Goal: Information Seeking & Learning: Compare options

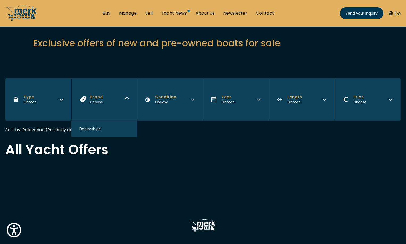
click at [127, 100] on icon "Brand" at bounding box center [127, 99] width 4 height 4
click at [62, 98] on icon "Type" at bounding box center [61, 99] width 4 height 4
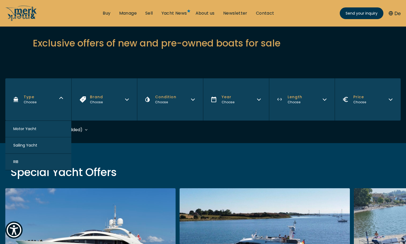
click at [39, 131] on button "Motor Yacht" at bounding box center [38, 129] width 66 height 16
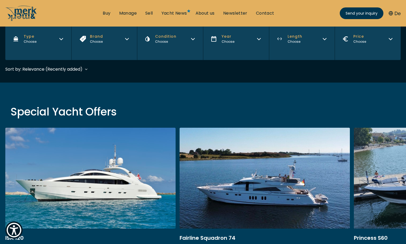
scroll to position [131, 0]
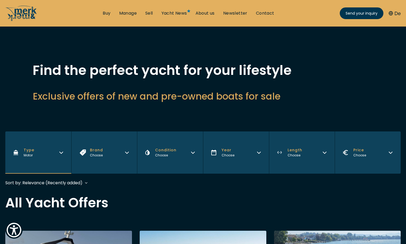
click at [124, 153] on button "Brand Choose" at bounding box center [104, 153] width 66 height 42
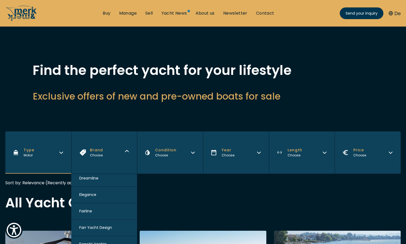
scroll to position [186, 0]
click at [98, 227] on button "Elegance" at bounding box center [104, 227] width 66 height 16
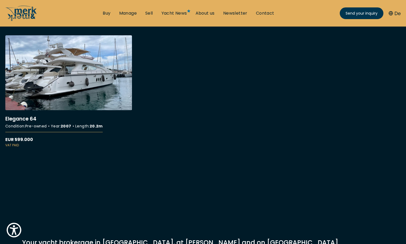
scroll to position [186, 0]
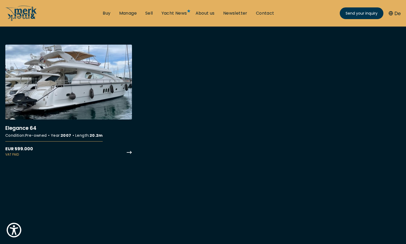
click at [78, 103] on link "More details about Elegance 64" at bounding box center [68, 101] width 127 height 112
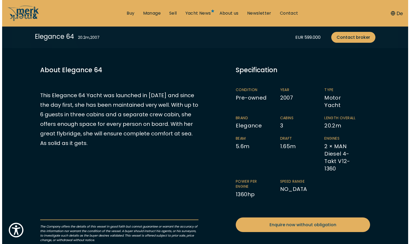
scroll to position [106, 0]
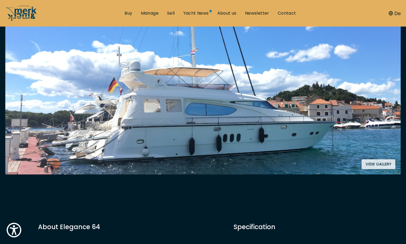
click at [381, 165] on button "View gallery" at bounding box center [378, 165] width 34 height 10
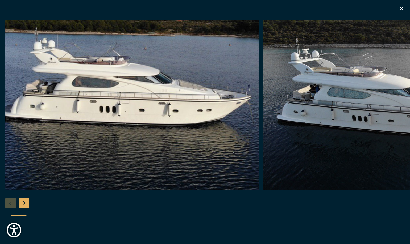
click at [26, 204] on div "Next slide" at bounding box center [24, 203] width 11 height 11
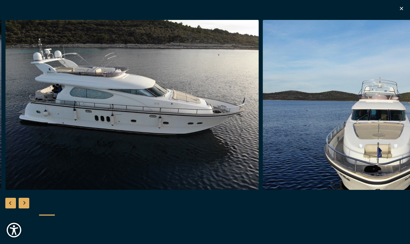
click at [26, 204] on div "Next slide" at bounding box center [24, 203] width 11 height 11
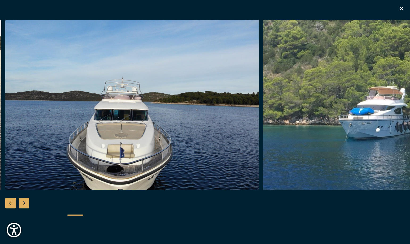
click at [26, 204] on div "Next slide" at bounding box center [24, 203] width 11 height 11
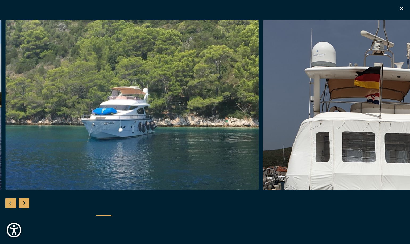
click at [26, 204] on div "Next slide" at bounding box center [24, 203] width 11 height 11
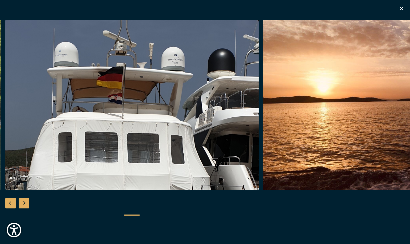
click at [26, 204] on div "Next slide" at bounding box center [24, 203] width 11 height 11
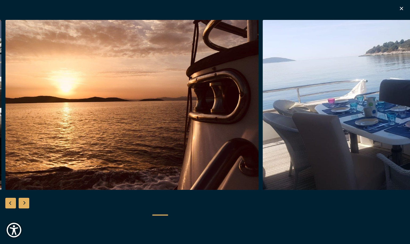
click at [26, 204] on div "Next slide" at bounding box center [24, 203] width 11 height 11
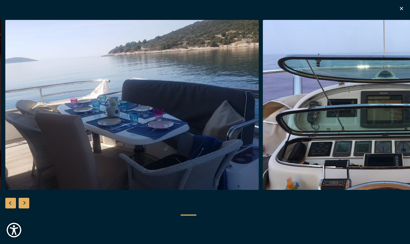
click at [26, 204] on div "Next slide" at bounding box center [24, 203] width 11 height 11
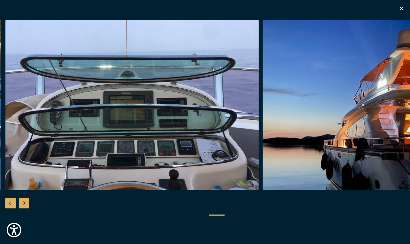
click at [26, 204] on div "Next slide" at bounding box center [24, 203] width 11 height 11
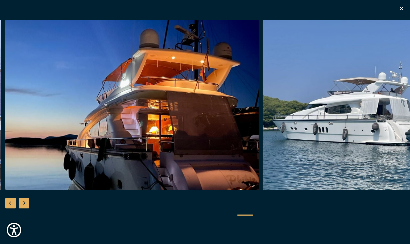
click at [26, 204] on div "Next slide" at bounding box center [24, 203] width 11 height 11
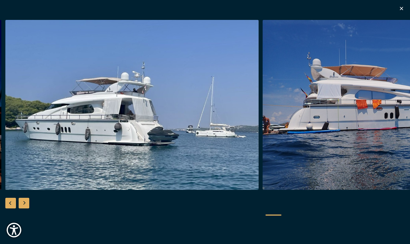
click at [26, 204] on div "Next slide" at bounding box center [24, 203] width 11 height 11
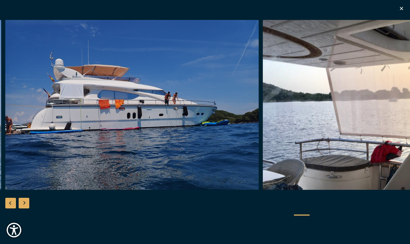
click at [26, 204] on div "Next slide" at bounding box center [24, 203] width 11 height 11
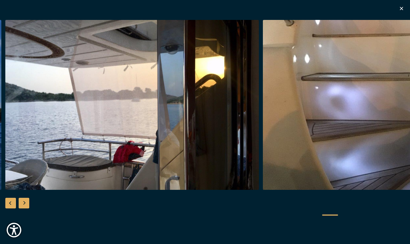
click at [26, 204] on div "Next slide" at bounding box center [24, 203] width 11 height 11
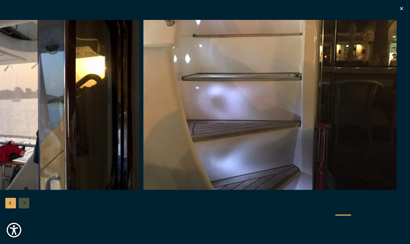
click at [26, 204] on div at bounding box center [205, 122] width 410 height 205
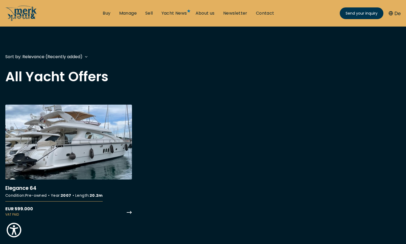
scroll to position [160, 0]
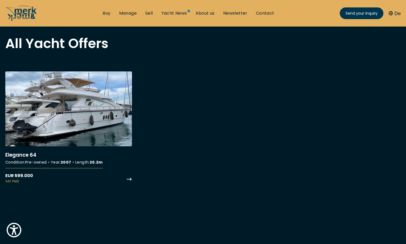
click at [91, 122] on link "More details about Elegance 64" at bounding box center [68, 128] width 127 height 112
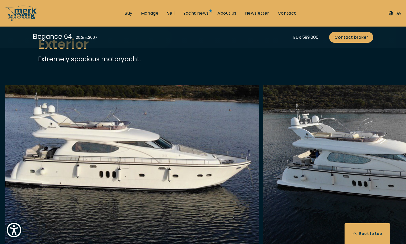
scroll to position [532, 0]
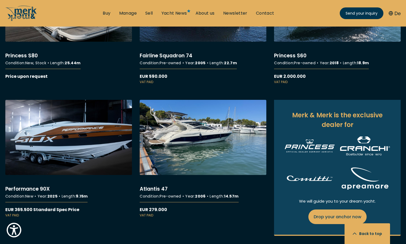
scroll to position [213, 0]
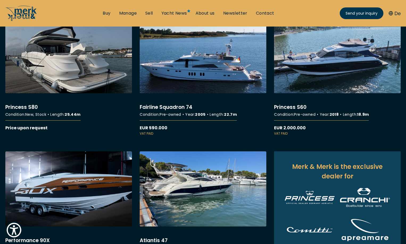
click at [204, 82] on link "More details about Fairline Squadron 74" at bounding box center [203, 77] width 127 height 118
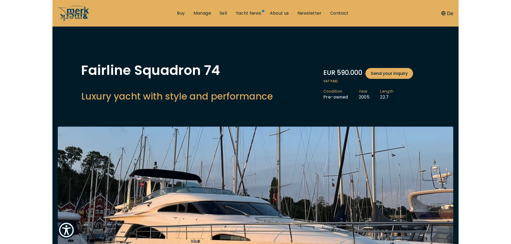
scroll to position [106, 0]
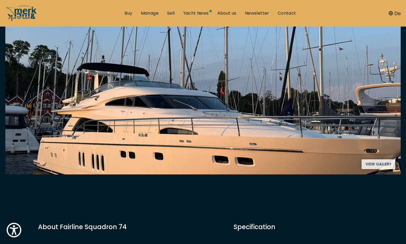
click at [380, 163] on button "View gallery" at bounding box center [378, 165] width 34 height 10
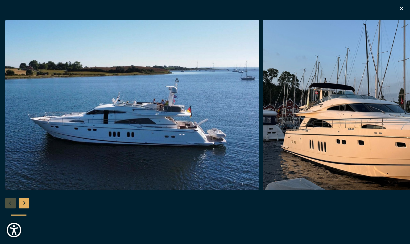
click at [23, 204] on div "Next slide" at bounding box center [24, 203] width 11 height 11
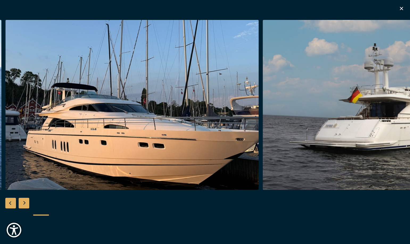
click at [23, 204] on div "Next slide" at bounding box center [24, 203] width 11 height 11
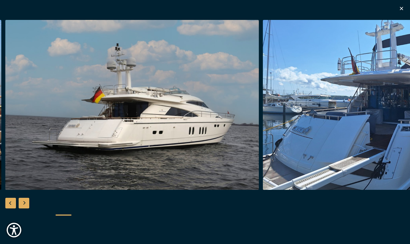
click at [23, 204] on div "Next slide" at bounding box center [24, 203] width 11 height 11
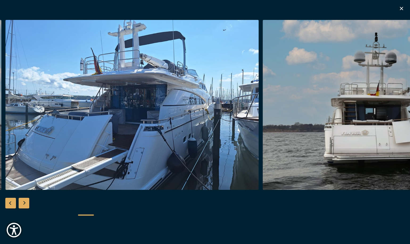
click at [23, 204] on div "Next slide" at bounding box center [24, 203] width 11 height 11
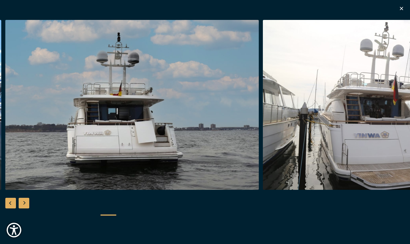
click at [23, 204] on div "Next slide" at bounding box center [24, 203] width 11 height 11
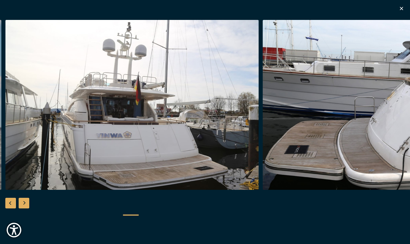
click at [23, 204] on div "Next slide" at bounding box center [24, 203] width 11 height 11
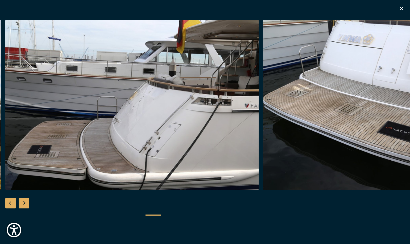
click at [23, 204] on div "Next slide" at bounding box center [24, 203] width 11 height 11
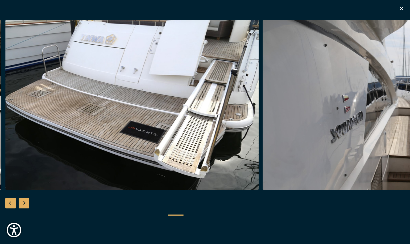
click at [23, 204] on div "Next slide" at bounding box center [24, 203] width 11 height 11
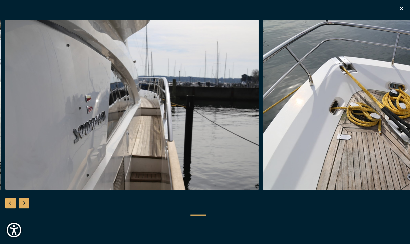
click at [23, 204] on div "Next slide" at bounding box center [24, 203] width 11 height 11
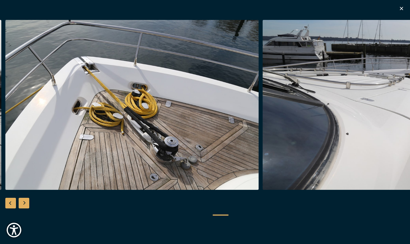
click at [23, 204] on div "Next slide" at bounding box center [24, 203] width 11 height 11
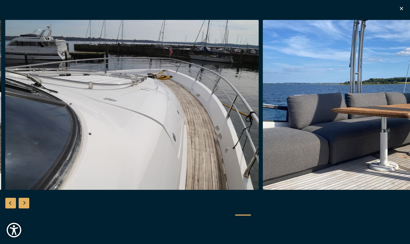
click at [23, 204] on div "Next slide" at bounding box center [24, 203] width 11 height 11
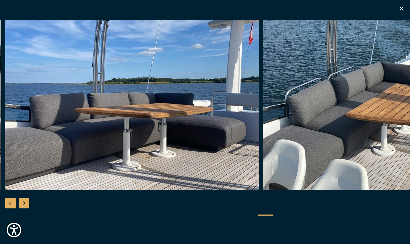
click at [23, 204] on div "Next slide" at bounding box center [24, 203] width 11 height 11
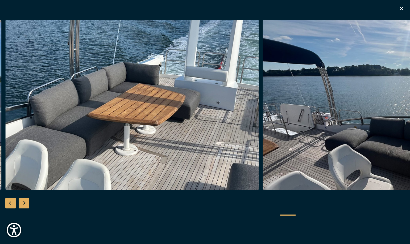
click at [23, 204] on div "Next slide" at bounding box center [24, 203] width 11 height 11
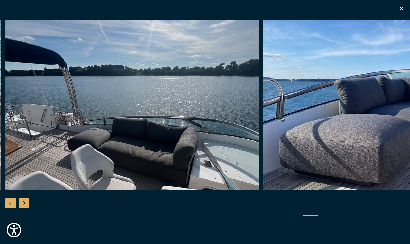
click at [23, 204] on div "Next slide" at bounding box center [24, 203] width 11 height 11
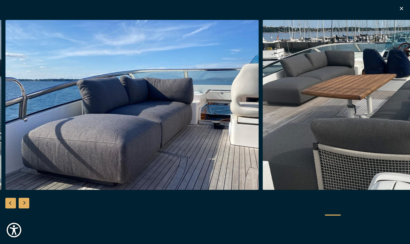
click at [23, 204] on div "Next slide" at bounding box center [24, 203] width 11 height 11
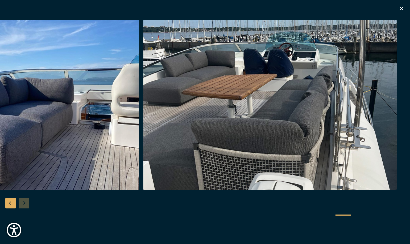
click at [23, 204] on div at bounding box center [205, 122] width 410 height 205
click at [280, 222] on div at bounding box center [205, 122] width 410 height 205
click at [339, 213] on div at bounding box center [181, 215] width 340 height 13
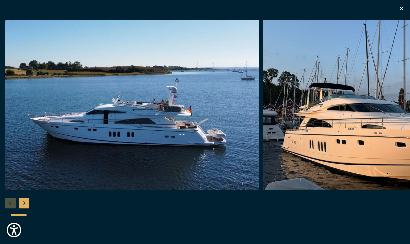
click at [3, 120] on div at bounding box center [205, 122] width 410 height 205
click at [116, 19] on div "See all special offers" at bounding box center [205, 122] width 410 height 244
click at [25, 203] on div "Next slide" at bounding box center [24, 203] width 11 height 11
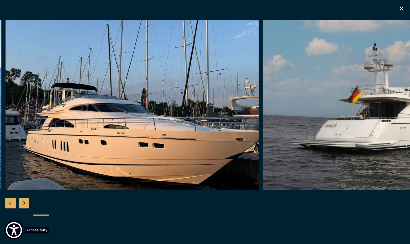
click at [14, 231] on img "Show Accessibility Preferences" at bounding box center [14, 230] width 16 height 16
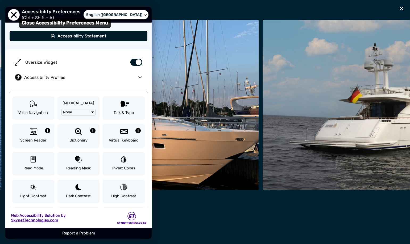
click at [12, 16] on span "Close Accessibility Preferences Menu" at bounding box center [14, 15] width 12 height 12
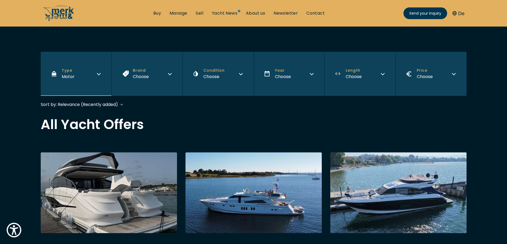
scroll to position [160, 0]
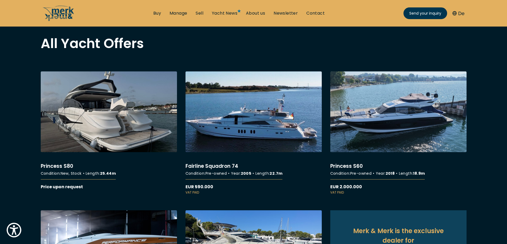
click at [238, 136] on link "More details about Fairline Squadron 74" at bounding box center [253, 134] width 136 height 124
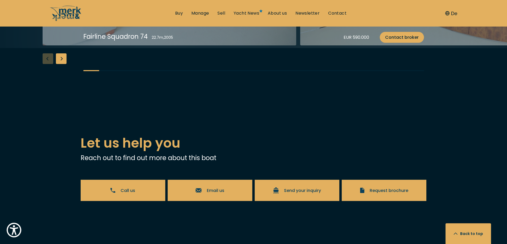
scroll to position [984, 0]
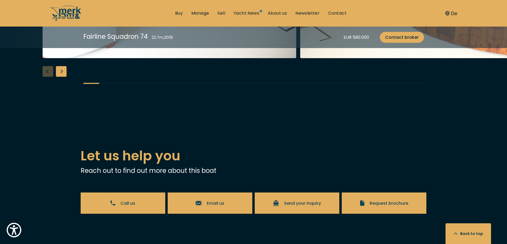
click at [60, 77] on div "Next slide" at bounding box center [61, 71] width 11 height 11
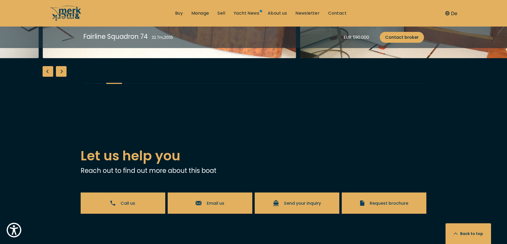
click at [60, 77] on div "Next slide" at bounding box center [61, 71] width 11 height 11
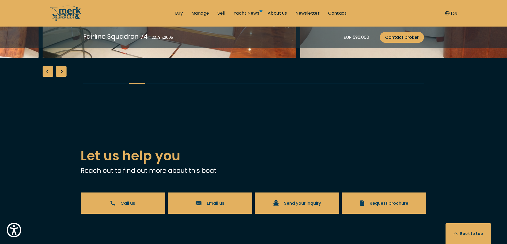
click at [60, 77] on div "Next slide" at bounding box center [61, 71] width 11 height 11
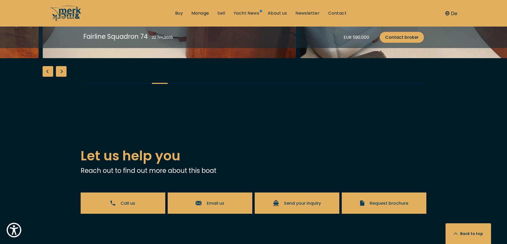
click at [60, 77] on div "Next slide" at bounding box center [61, 71] width 11 height 11
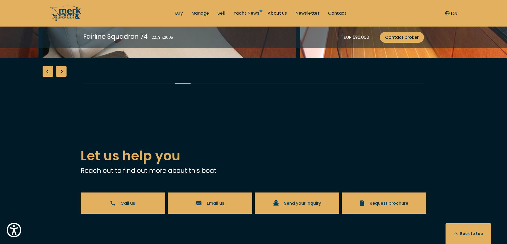
click at [60, 77] on div "Next slide" at bounding box center [61, 71] width 11 height 11
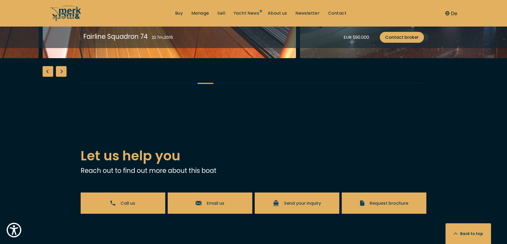
click at [60, 77] on div "Next slide" at bounding box center [61, 71] width 11 height 11
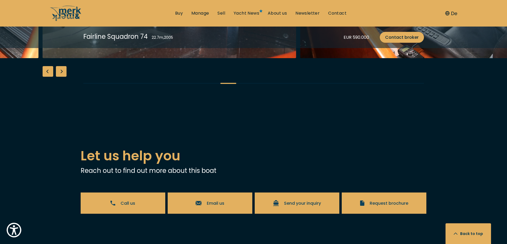
click at [60, 77] on div "Next slide" at bounding box center [61, 71] width 11 height 11
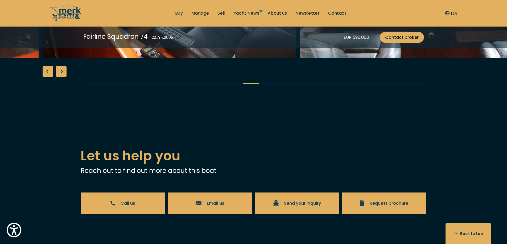
click at [60, 77] on div "Next slide" at bounding box center [61, 71] width 11 height 11
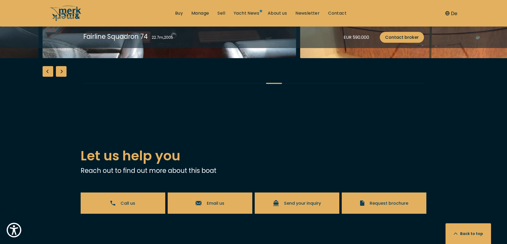
click at [60, 77] on div "Next slide" at bounding box center [61, 71] width 11 height 11
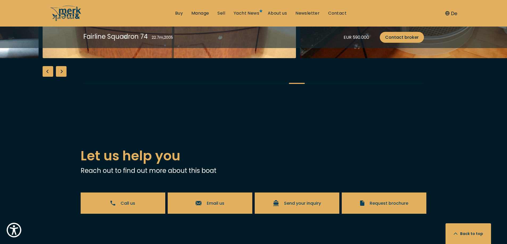
click at [60, 77] on div "Next slide" at bounding box center [61, 71] width 11 height 11
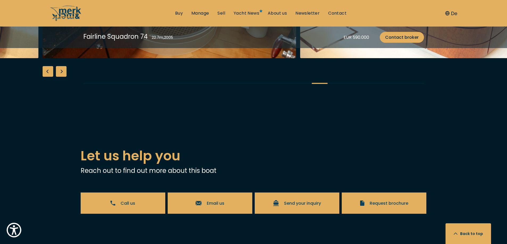
click at [60, 77] on div "Next slide" at bounding box center [61, 71] width 11 height 11
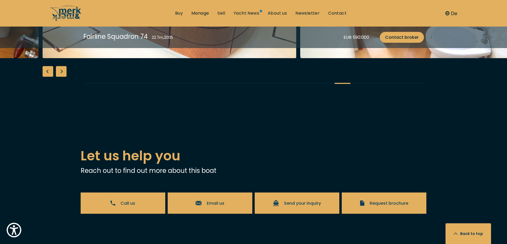
click at [60, 77] on div "Next slide" at bounding box center [61, 71] width 11 height 11
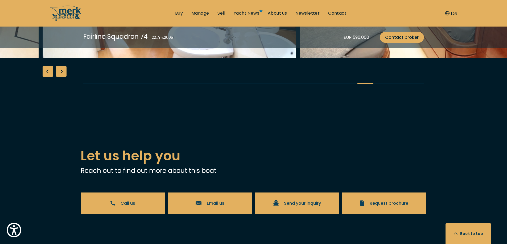
click at [60, 77] on div "Next slide" at bounding box center [61, 71] width 11 height 11
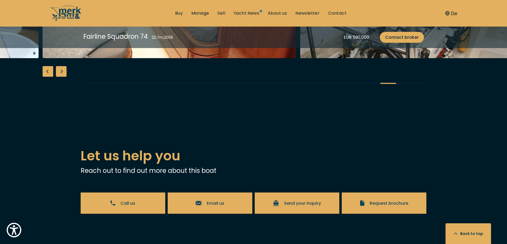
click at [60, 77] on div "Next slide" at bounding box center [61, 71] width 11 height 11
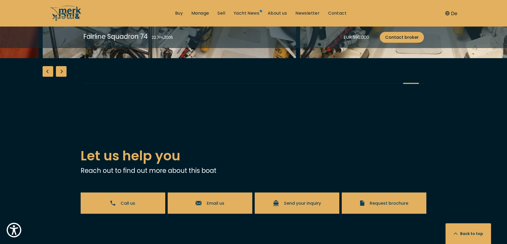
click at [60, 77] on div "Next slide" at bounding box center [61, 71] width 11 height 11
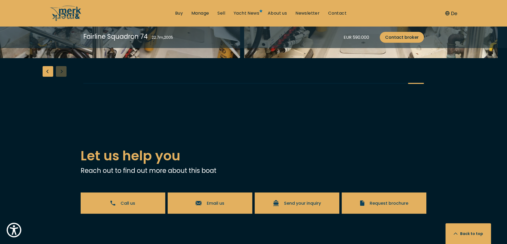
click at [51, 77] on div "Previous slide" at bounding box center [48, 71] width 11 height 11
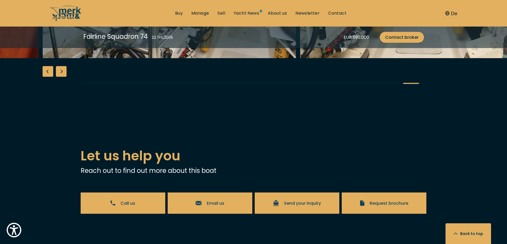
click at [51, 77] on div "Previous slide" at bounding box center [48, 71] width 11 height 11
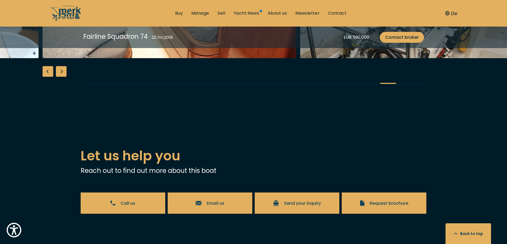
click at [51, 77] on div "Previous slide" at bounding box center [48, 71] width 11 height 11
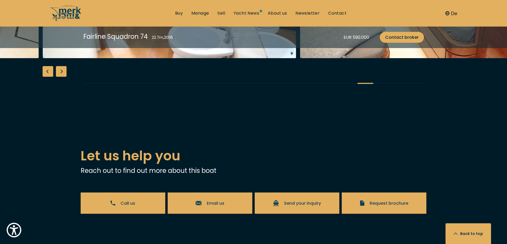
click at [51, 77] on div "Previous slide" at bounding box center [48, 71] width 11 height 11
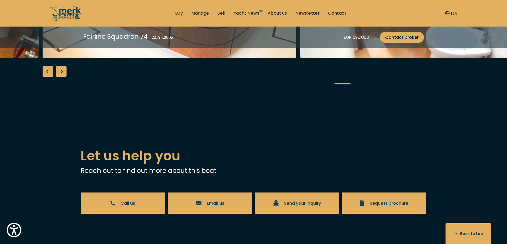
click at [51, 77] on div "Previous slide" at bounding box center [48, 71] width 11 height 11
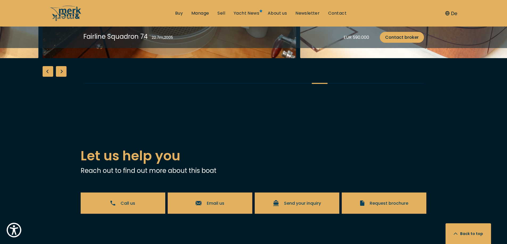
click at [51, 77] on div "Previous slide" at bounding box center [48, 71] width 11 height 11
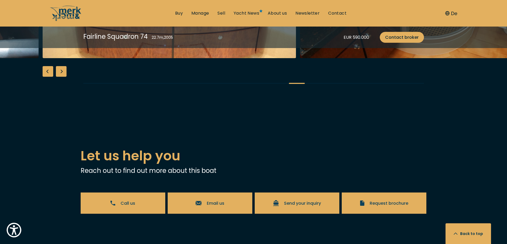
click at [51, 77] on div "Previous slide" at bounding box center [48, 71] width 11 height 11
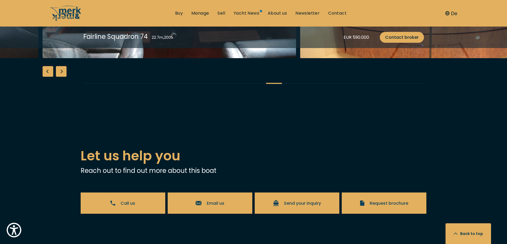
click at [51, 77] on div "Previous slide" at bounding box center [48, 71] width 11 height 11
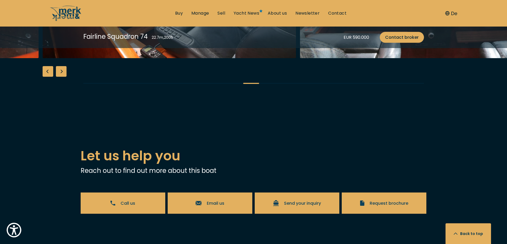
click at [51, 77] on div "Previous slide" at bounding box center [48, 71] width 11 height 11
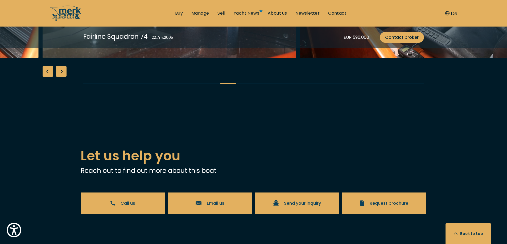
click at [51, 77] on div "Previous slide" at bounding box center [48, 71] width 11 height 11
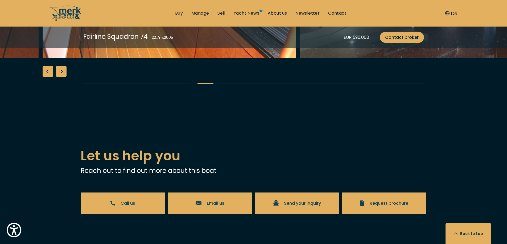
click at [51, 77] on div "Previous slide" at bounding box center [48, 71] width 11 height 11
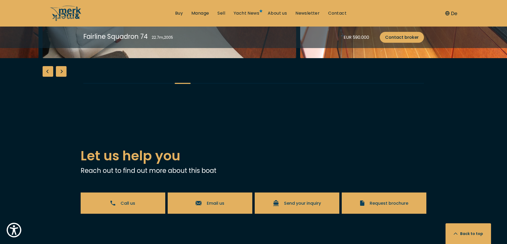
click at [51, 77] on div "Previous slide" at bounding box center [48, 71] width 11 height 11
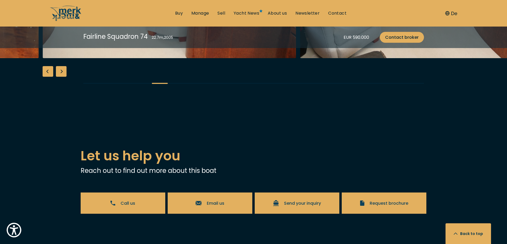
click at [51, 77] on div "Previous slide" at bounding box center [48, 71] width 11 height 11
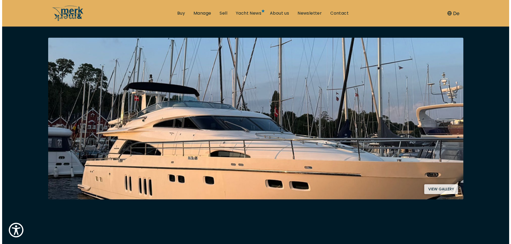
scroll to position [80, 0]
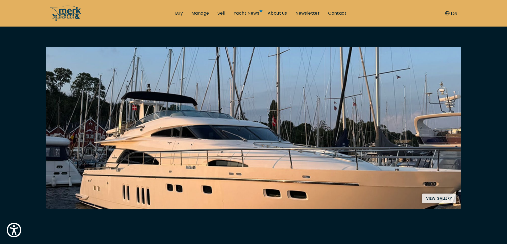
click at [438, 198] on button "View gallery" at bounding box center [439, 199] width 34 height 10
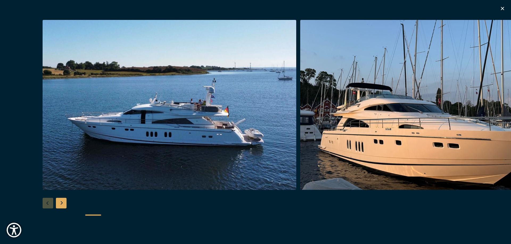
click at [60, 203] on div "Next slide" at bounding box center [61, 203] width 11 height 11
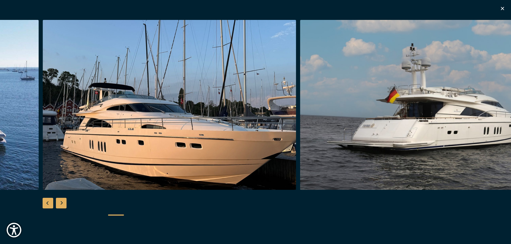
click at [60, 203] on div "Next slide" at bounding box center [61, 203] width 11 height 11
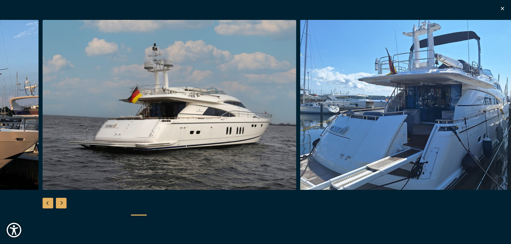
click at [60, 203] on div "Next slide" at bounding box center [61, 203] width 11 height 11
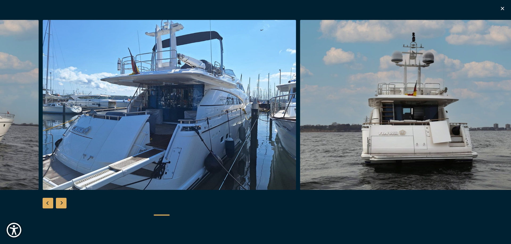
click at [60, 203] on div "Next slide" at bounding box center [61, 203] width 11 height 11
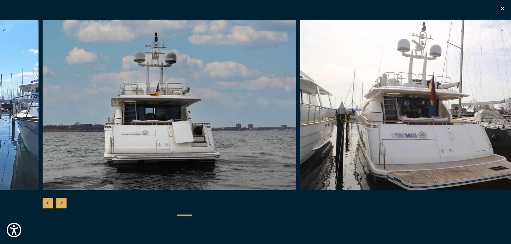
click at [60, 203] on div "Next slide" at bounding box center [61, 203] width 11 height 11
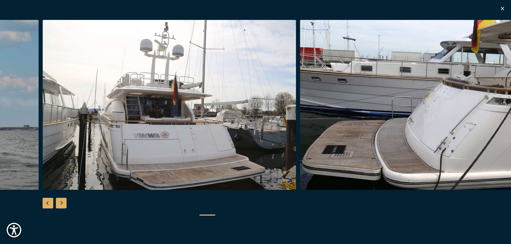
click at [60, 203] on div "Next slide" at bounding box center [61, 203] width 11 height 11
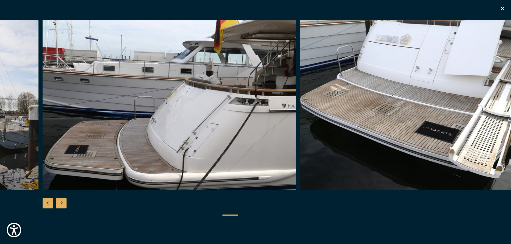
click at [60, 203] on div "Next slide" at bounding box center [61, 203] width 11 height 11
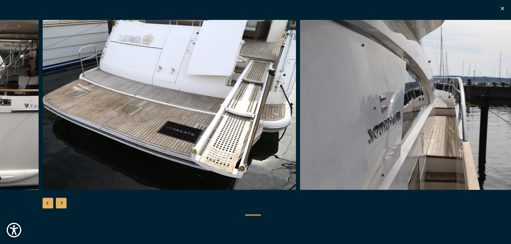
click at [60, 203] on div "Next slide" at bounding box center [61, 203] width 11 height 11
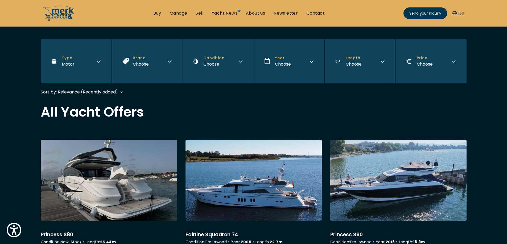
scroll to position [133, 0]
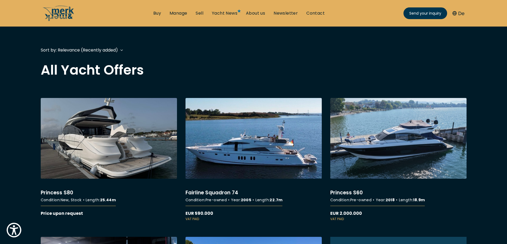
click at [278, 154] on link "More details about Fairline Squadron 74" at bounding box center [253, 160] width 136 height 124
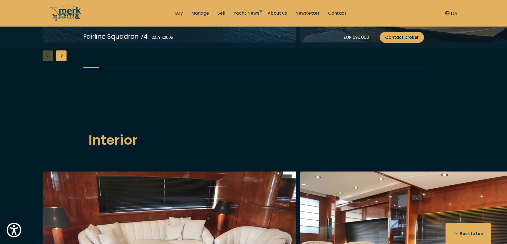
scroll to position [691, 0]
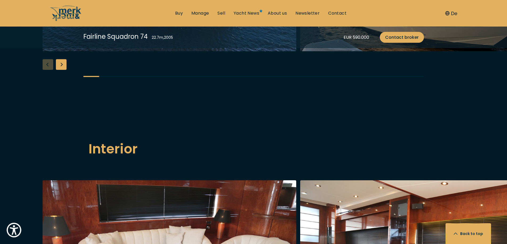
click at [62, 70] on div "Next slide" at bounding box center [61, 64] width 11 height 11
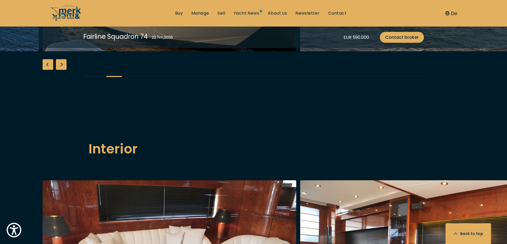
click at [62, 70] on div "Next slide" at bounding box center [61, 64] width 11 height 11
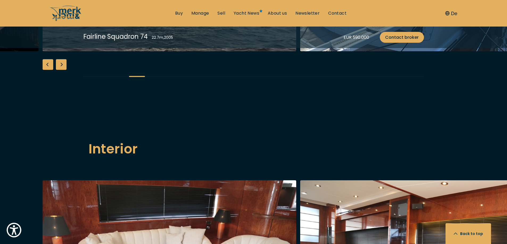
click at [62, 70] on div "Next slide" at bounding box center [61, 64] width 11 height 11
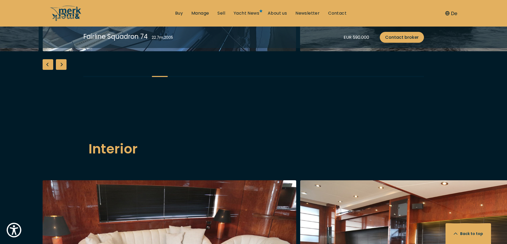
click at [62, 70] on div "Next slide" at bounding box center [61, 64] width 11 height 11
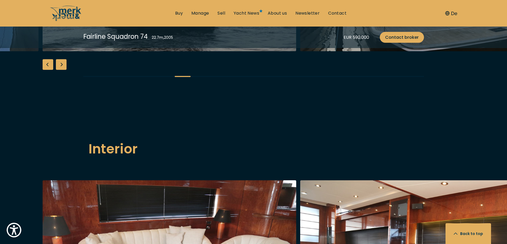
click at [62, 70] on div "Next slide" at bounding box center [61, 64] width 11 height 11
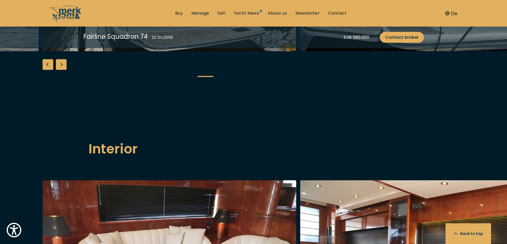
click at [62, 70] on div "Next slide" at bounding box center [61, 64] width 11 height 11
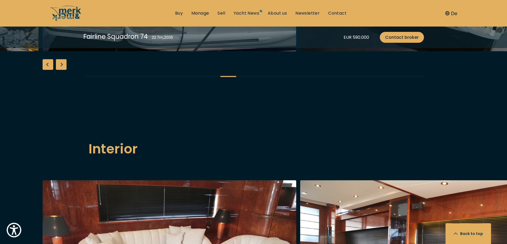
click at [62, 70] on div "Next slide" at bounding box center [61, 64] width 11 height 11
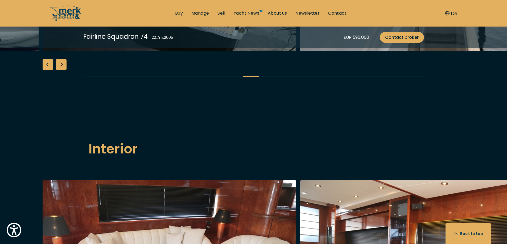
click at [62, 70] on div "Next slide" at bounding box center [61, 64] width 11 height 11
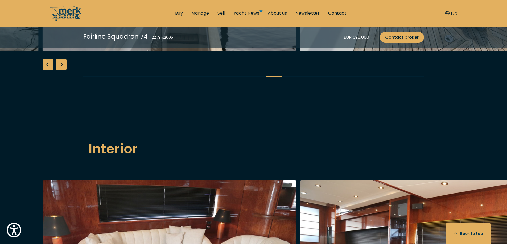
click at [62, 70] on div "Next slide" at bounding box center [61, 64] width 11 height 11
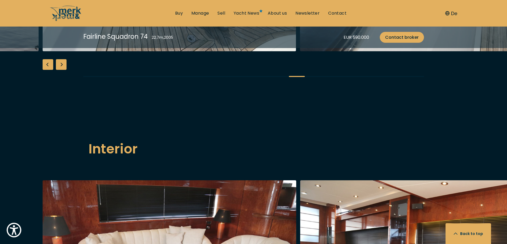
click at [62, 70] on div "Next slide" at bounding box center [61, 64] width 11 height 11
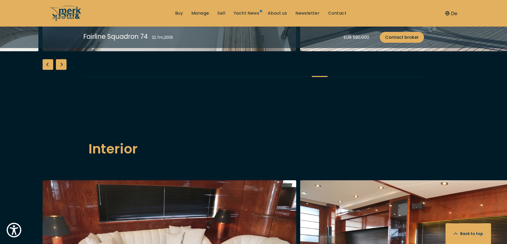
click at [62, 70] on div "Next slide" at bounding box center [61, 64] width 11 height 11
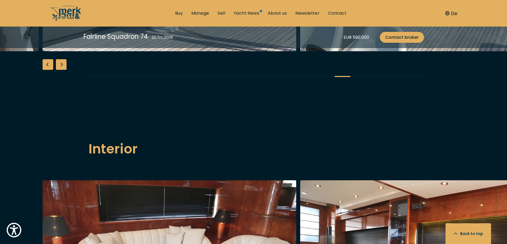
click at [62, 70] on div "Next slide" at bounding box center [61, 64] width 11 height 11
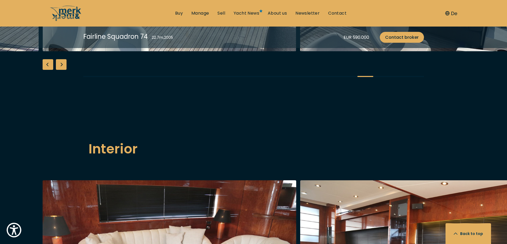
click at [62, 70] on div "Next slide" at bounding box center [61, 64] width 11 height 11
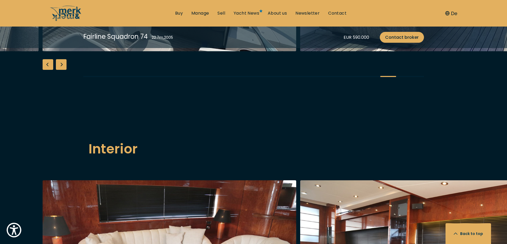
click at [62, 70] on div "Next slide" at bounding box center [61, 64] width 11 height 11
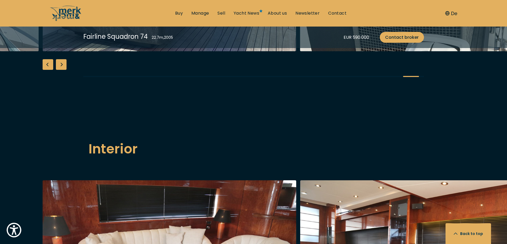
click at [62, 70] on div "Next slide" at bounding box center [61, 64] width 11 height 11
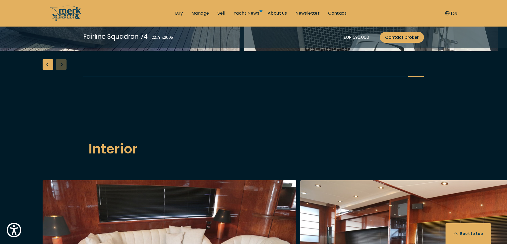
click at [47, 70] on div "Previous slide" at bounding box center [48, 64] width 11 height 11
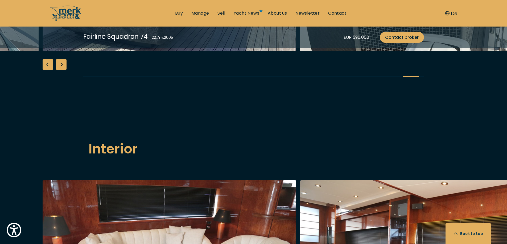
click at [47, 70] on div "Previous slide" at bounding box center [48, 64] width 11 height 11
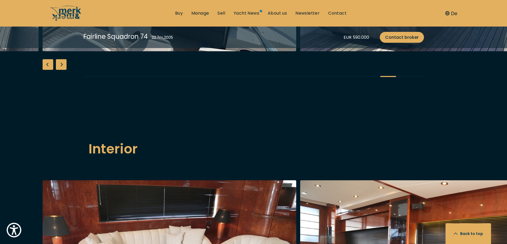
click at [47, 70] on div "Previous slide" at bounding box center [48, 64] width 11 height 11
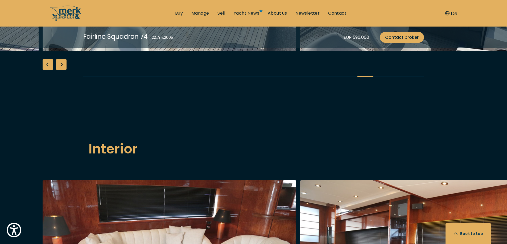
click at [47, 70] on div "Previous slide" at bounding box center [48, 64] width 11 height 11
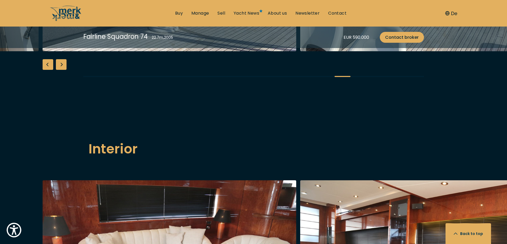
click at [47, 70] on div "Previous slide" at bounding box center [48, 64] width 11 height 11
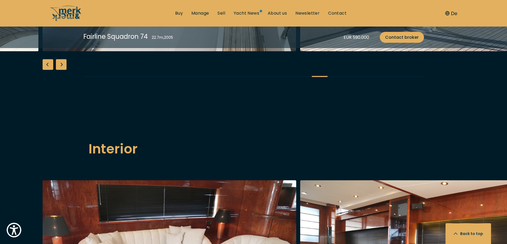
click at [47, 70] on div "Previous slide" at bounding box center [48, 64] width 11 height 11
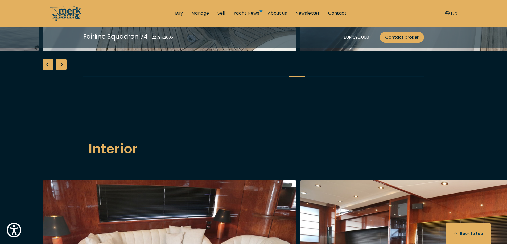
click at [47, 70] on div "Previous slide" at bounding box center [48, 64] width 11 height 11
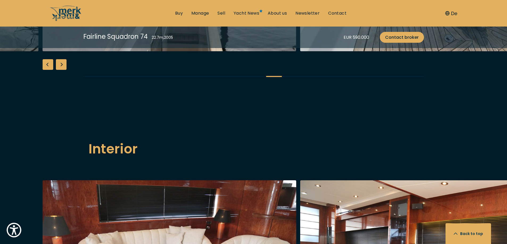
click at [47, 70] on div "Previous slide" at bounding box center [48, 64] width 11 height 11
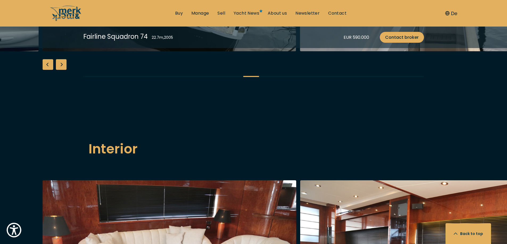
click at [47, 70] on div "Previous slide" at bounding box center [48, 64] width 11 height 11
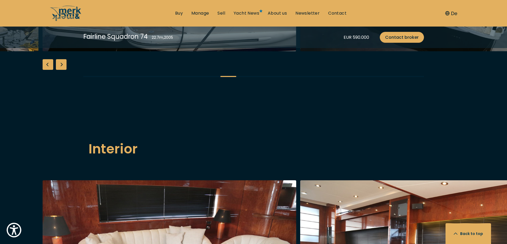
click at [47, 70] on div "Previous slide" at bounding box center [48, 64] width 11 height 11
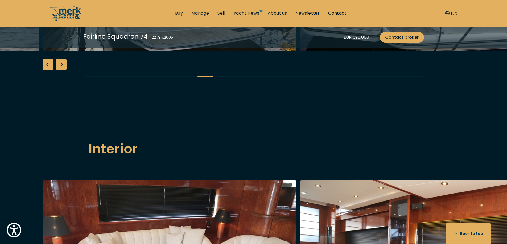
click at [47, 70] on div "Previous slide" at bounding box center [48, 64] width 11 height 11
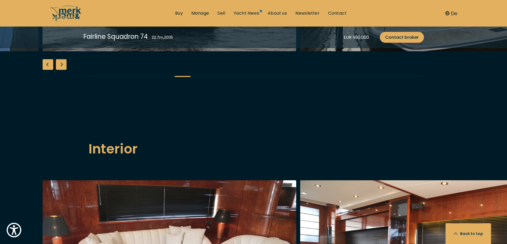
click at [47, 70] on div "Previous slide" at bounding box center [48, 64] width 11 height 11
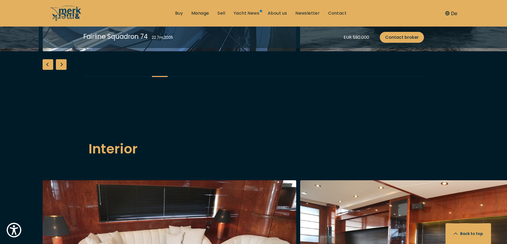
click at [47, 70] on div "Previous slide" at bounding box center [48, 64] width 11 height 11
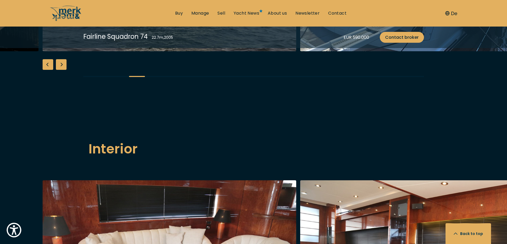
click at [47, 70] on div "Previous slide" at bounding box center [48, 64] width 11 height 11
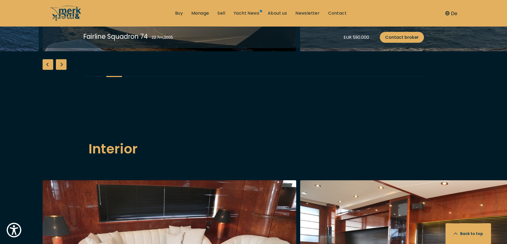
click at [47, 70] on div "Previous slide" at bounding box center [48, 64] width 11 height 11
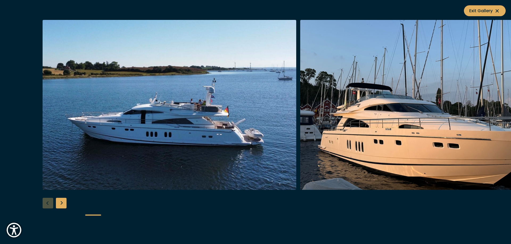
click at [64, 204] on div "Next slide" at bounding box center [61, 203] width 11 height 11
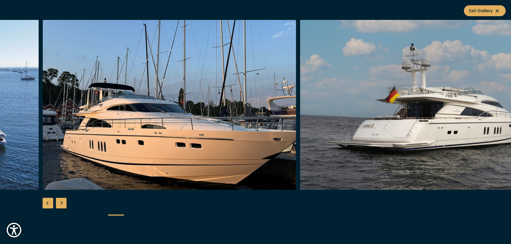
click at [64, 204] on div "Next slide" at bounding box center [61, 203] width 11 height 11
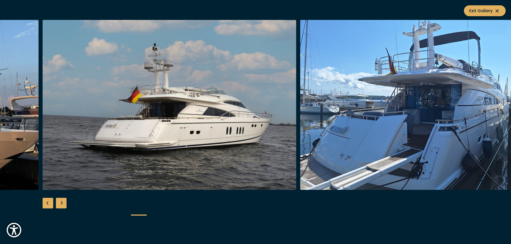
click at [64, 204] on div "Next slide" at bounding box center [61, 203] width 11 height 11
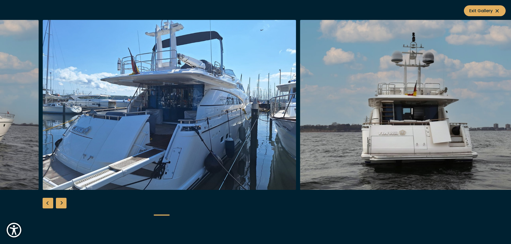
click at [64, 204] on div "Next slide" at bounding box center [61, 203] width 11 height 11
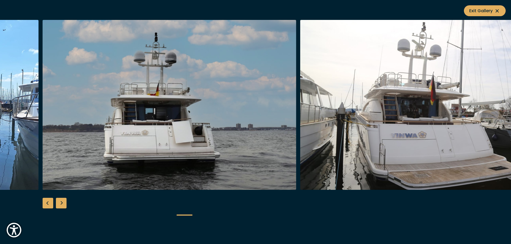
click at [64, 204] on div "Next slide" at bounding box center [61, 203] width 11 height 11
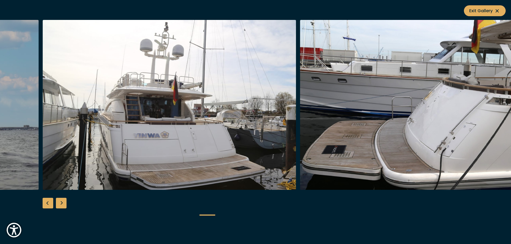
click at [64, 204] on div "Next slide" at bounding box center [61, 203] width 11 height 11
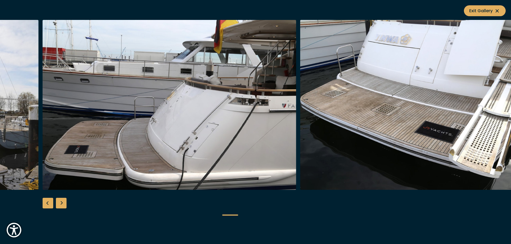
click at [64, 204] on div "Next slide" at bounding box center [61, 203] width 11 height 11
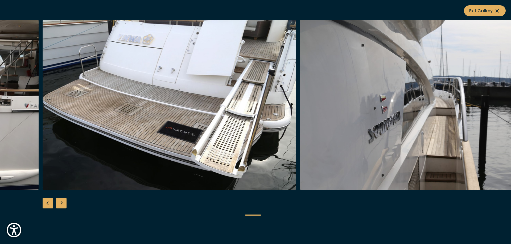
click at [64, 204] on div "Next slide" at bounding box center [61, 203] width 11 height 11
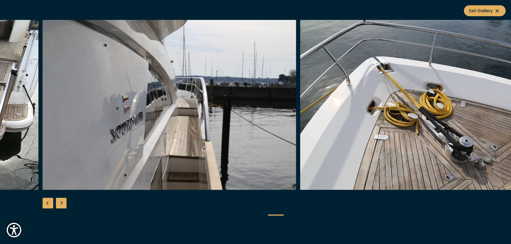
click at [64, 204] on div "Next slide" at bounding box center [61, 203] width 11 height 11
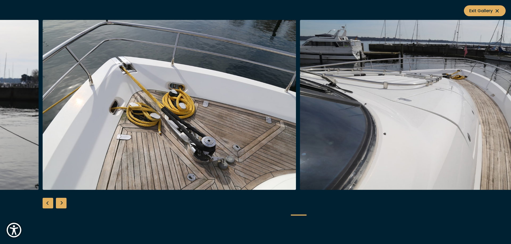
click at [137, 159] on img "button" at bounding box center [169, 105] width 253 height 170
click at [497, 7] on button "Exit Gallery" at bounding box center [484, 10] width 42 height 11
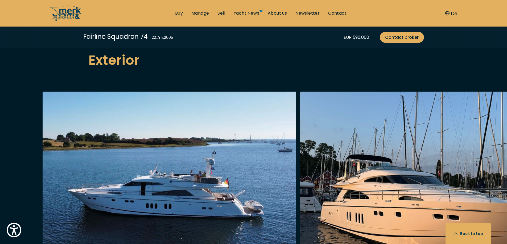
scroll to position [399, 0]
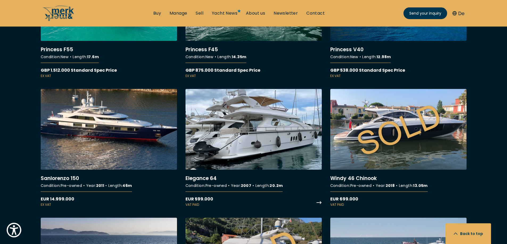
scroll to position [3563, 0]
click at [265, 144] on link "More details about Elegance 64" at bounding box center [253, 148] width 136 height 118
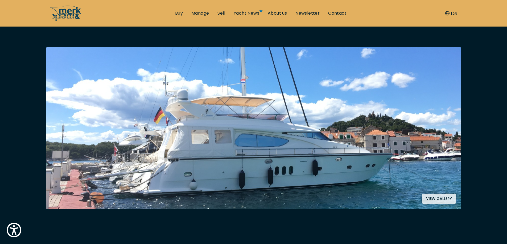
scroll to position [80, 0]
click at [448, 202] on button "View gallery" at bounding box center [439, 199] width 34 height 10
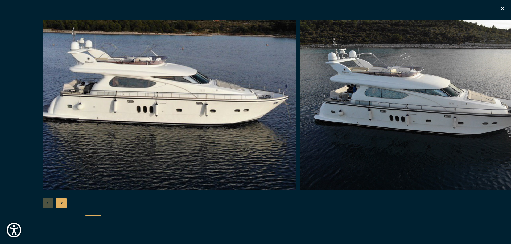
click at [60, 204] on div "Next slide" at bounding box center [61, 203] width 11 height 11
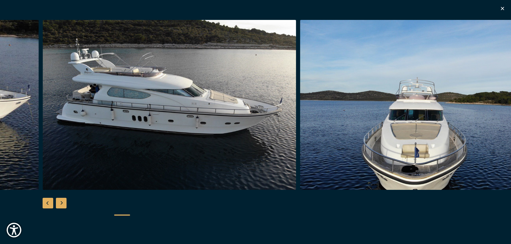
click at [60, 204] on div "Next slide" at bounding box center [61, 203] width 11 height 11
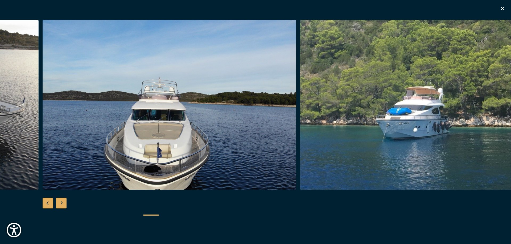
click at [60, 204] on div "Next slide" at bounding box center [61, 203] width 11 height 11
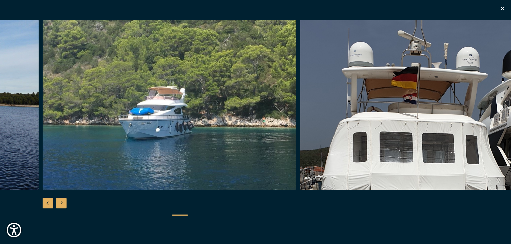
click at [60, 204] on div "Next slide" at bounding box center [61, 203] width 11 height 11
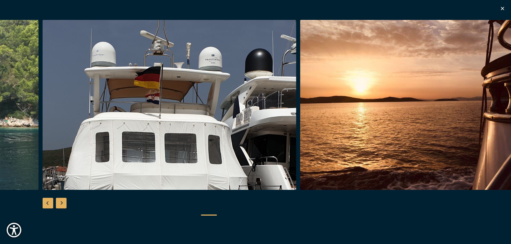
click at [61, 204] on div "Next slide" at bounding box center [61, 203] width 11 height 11
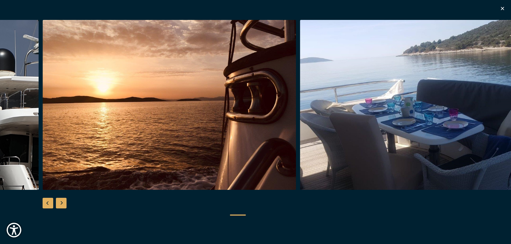
click at [61, 204] on div "Next slide" at bounding box center [61, 203] width 11 height 11
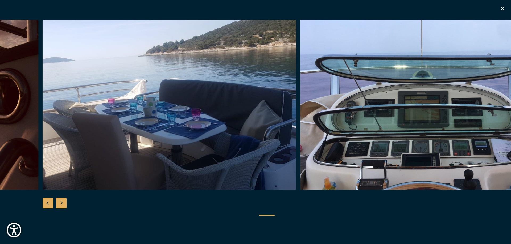
click at [61, 204] on div "Next slide" at bounding box center [61, 203] width 11 height 11
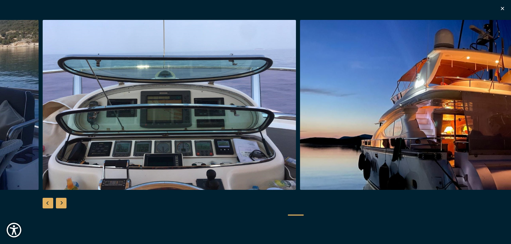
click at [61, 204] on div "Next slide" at bounding box center [61, 203] width 11 height 11
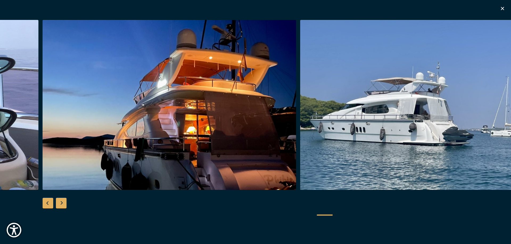
click at [61, 204] on div "Next slide" at bounding box center [61, 203] width 11 height 11
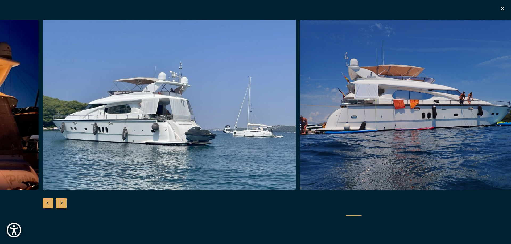
click at [61, 204] on div "Next slide" at bounding box center [61, 203] width 11 height 11
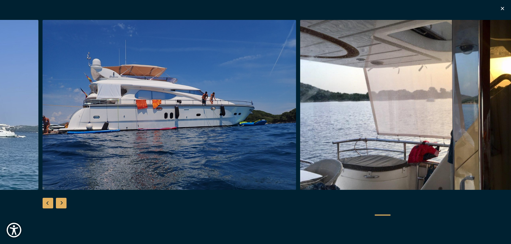
click at [61, 204] on div "Next slide" at bounding box center [61, 203] width 11 height 11
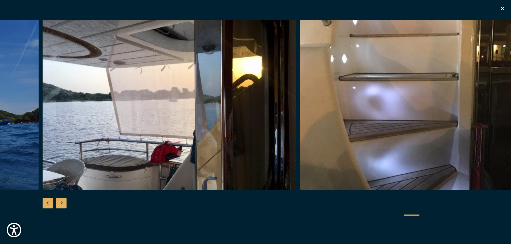
click at [61, 204] on div "Next slide" at bounding box center [61, 203] width 11 height 11
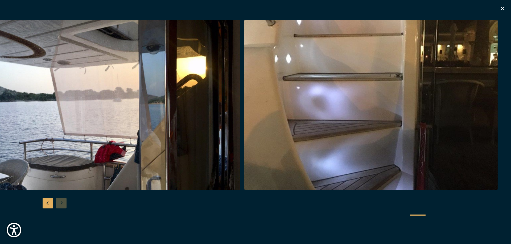
click at [61, 204] on div at bounding box center [255, 122] width 511 height 205
click at [46, 203] on div "Previous slide" at bounding box center [48, 203] width 11 height 11
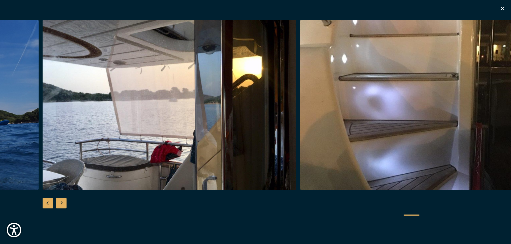
click at [46, 203] on div "Previous slide" at bounding box center [48, 203] width 11 height 11
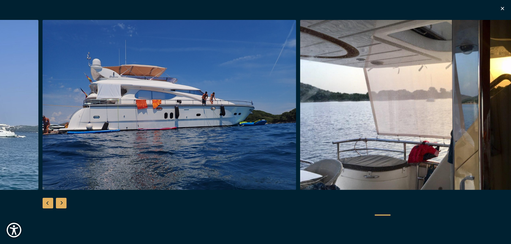
click at [46, 203] on div "Previous slide" at bounding box center [48, 203] width 11 height 11
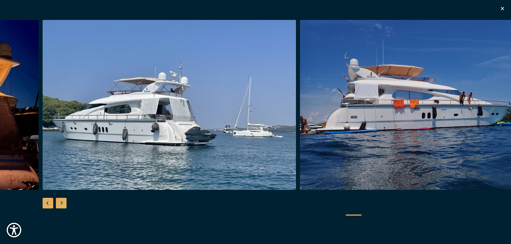
click at [46, 203] on div "Previous slide" at bounding box center [48, 203] width 11 height 11
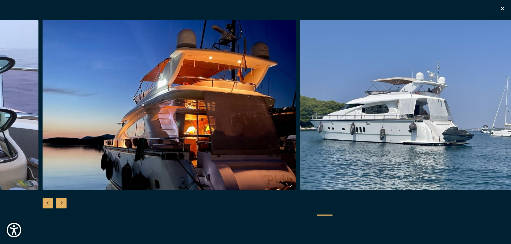
click at [46, 203] on div "Previous slide" at bounding box center [48, 203] width 11 height 11
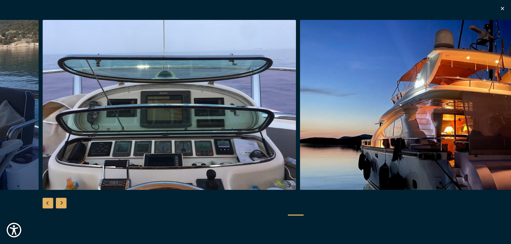
click at [46, 203] on div "Previous slide" at bounding box center [48, 203] width 11 height 11
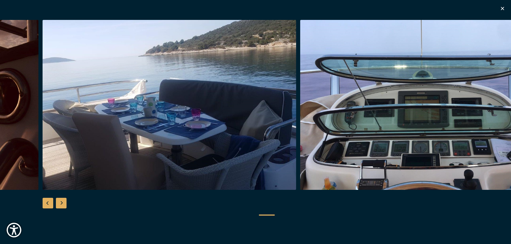
click at [46, 203] on div "Previous slide" at bounding box center [48, 203] width 11 height 11
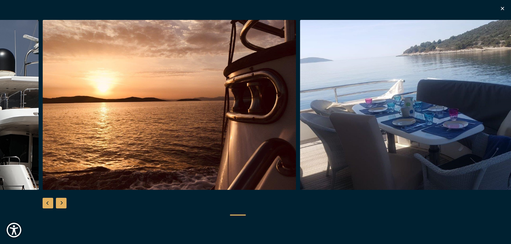
click at [46, 203] on div "Previous slide" at bounding box center [48, 203] width 11 height 11
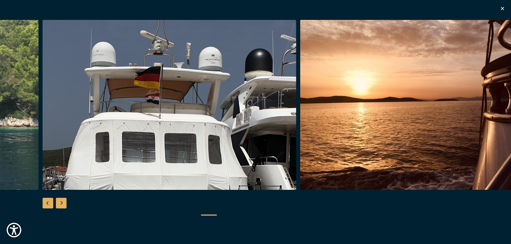
click at [45, 199] on div "Previous slide" at bounding box center [48, 203] width 11 height 11
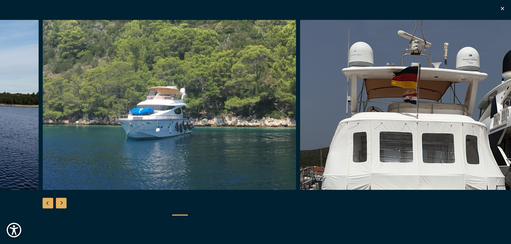
click at [46, 202] on div "Previous slide" at bounding box center [48, 203] width 11 height 11
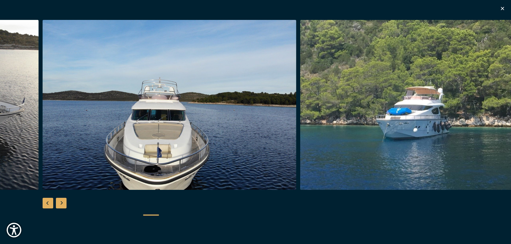
click at [48, 204] on div "Previous slide" at bounding box center [48, 203] width 11 height 11
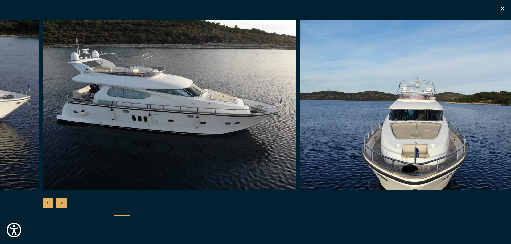
click at [48, 204] on div "Previous slide" at bounding box center [48, 203] width 11 height 11
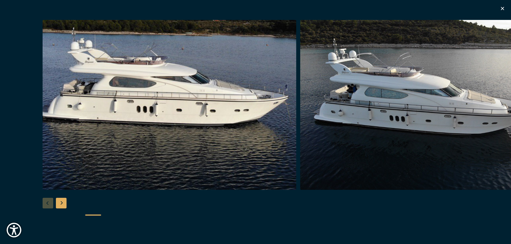
click at [48, 204] on div at bounding box center [255, 122] width 511 height 205
click at [59, 204] on div "Next slide" at bounding box center [61, 203] width 11 height 11
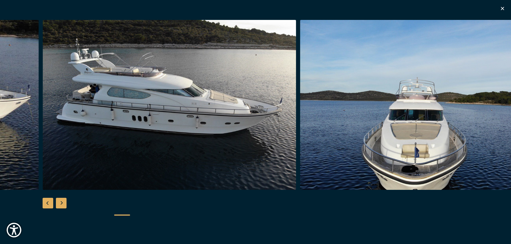
click at [59, 204] on div "Next slide" at bounding box center [61, 203] width 11 height 11
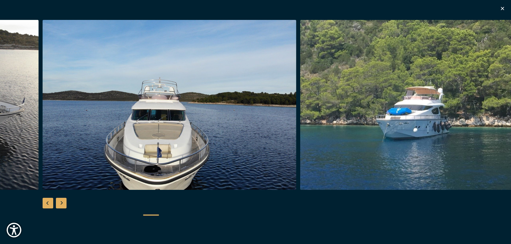
click at [59, 204] on div "Next slide" at bounding box center [61, 203] width 11 height 11
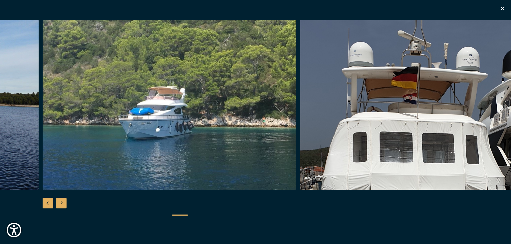
click at [59, 204] on div "Next slide" at bounding box center [61, 203] width 11 height 11
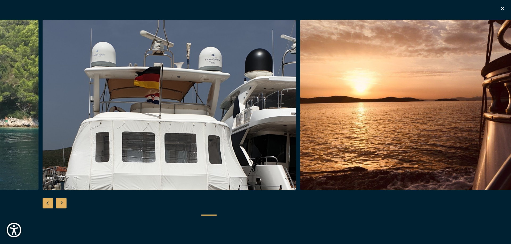
click at [59, 204] on div "Next slide" at bounding box center [61, 203] width 11 height 11
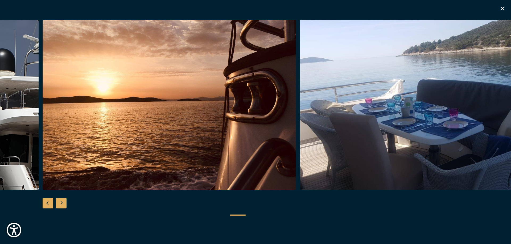
click at [59, 204] on div "Next slide" at bounding box center [61, 203] width 11 height 11
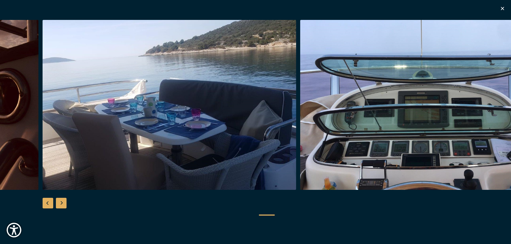
click at [59, 204] on div "Next slide" at bounding box center [61, 203] width 11 height 11
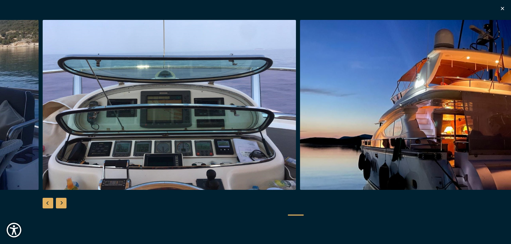
click at [61, 204] on div "Next slide" at bounding box center [61, 203] width 11 height 11
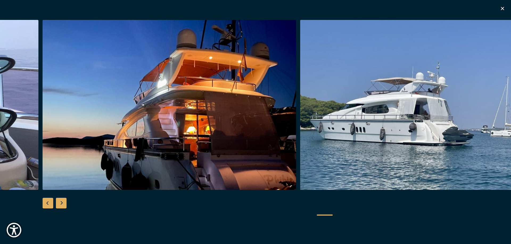
click at [61, 204] on div "Next slide" at bounding box center [61, 203] width 11 height 11
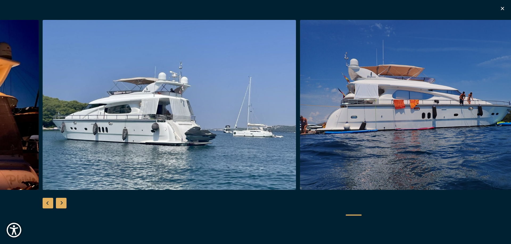
click at [61, 204] on div "Next slide" at bounding box center [61, 203] width 11 height 11
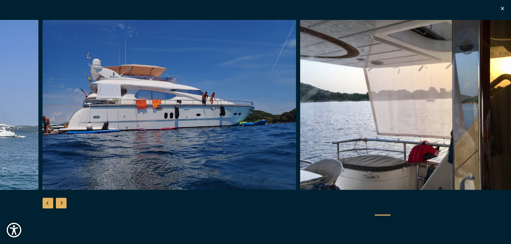
click at [61, 204] on div "Next slide" at bounding box center [61, 203] width 11 height 11
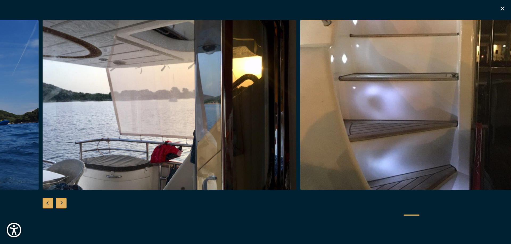
click at [61, 204] on div "Next slide" at bounding box center [61, 203] width 11 height 11
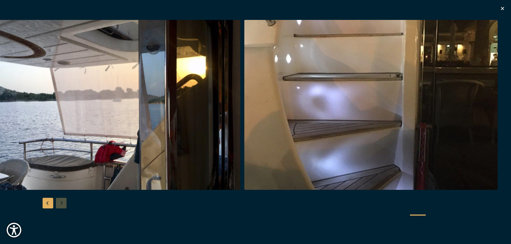
click at [113, 141] on img "button" at bounding box center [113, 105] width 253 height 170
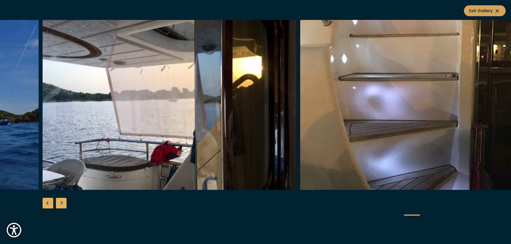
click at [497, 9] on icon at bounding box center [497, 11] width 6 height 6
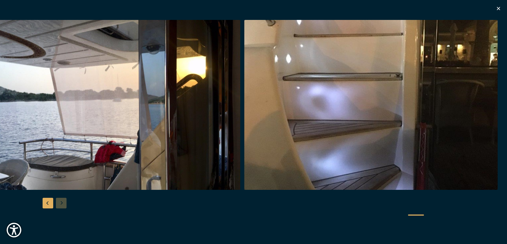
click at [468, 87] on img "button" at bounding box center [370, 105] width 253 height 170
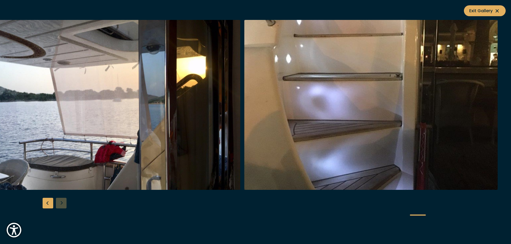
click at [498, 10] on icon at bounding box center [497, 11] width 6 height 6
